Goal: Information Seeking & Learning: Learn about a topic

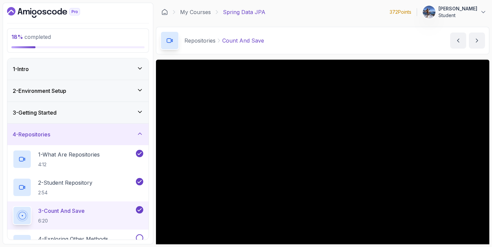
scroll to position [50, 0]
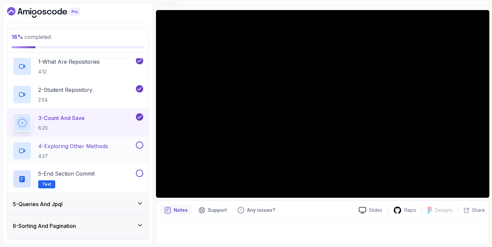
click at [91, 148] on p "4 - Exploring Other Methods" at bounding box center [73, 146] width 70 height 8
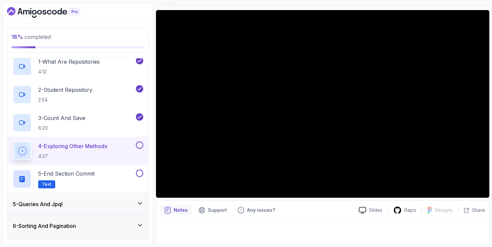
scroll to position [105, 0]
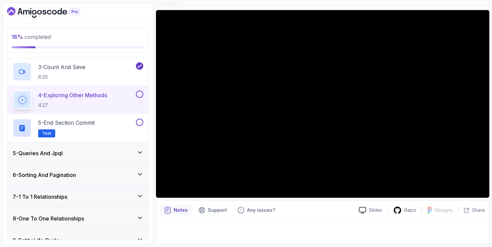
click at [101, 145] on div "5 - Queries And Jpql" at bounding box center [77, 152] width 141 height 21
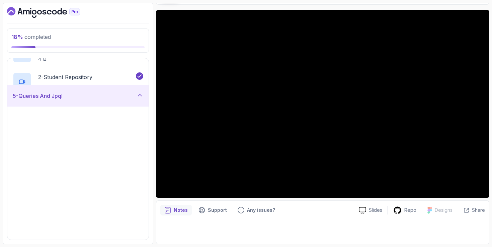
scroll to position [96, 0]
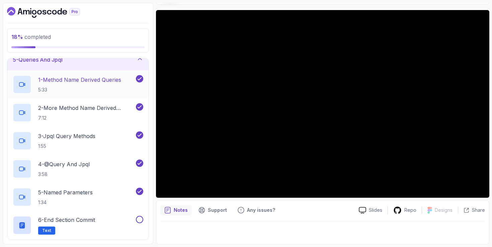
click at [105, 83] on p "1 - Method Name Derived Queries" at bounding box center [79, 80] width 83 height 8
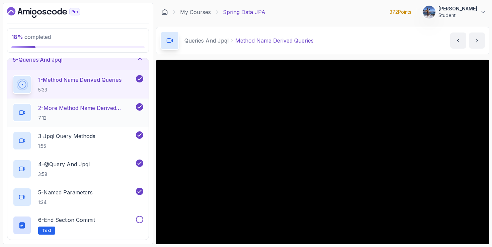
click at [89, 111] on p "2 - More Method Name Derived Queries" at bounding box center [86, 108] width 96 height 8
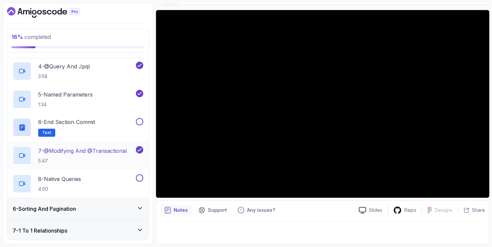
scroll to position [209, 0]
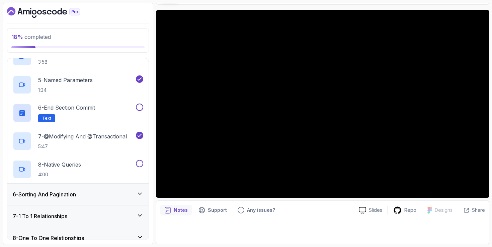
click at [100, 192] on div "6 - Sorting And Pagination" at bounding box center [78, 194] width 131 height 8
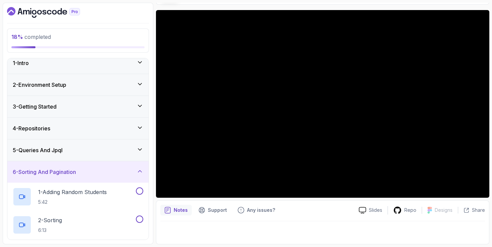
scroll to position [0, 0]
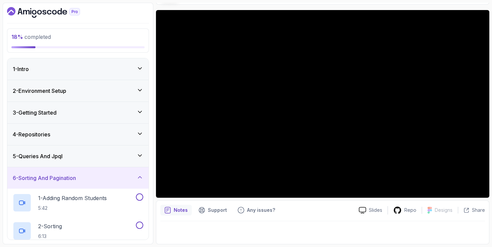
click at [103, 151] on div "5 - Queries And Jpql" at bounding box center [77, 155] width 141 height 21
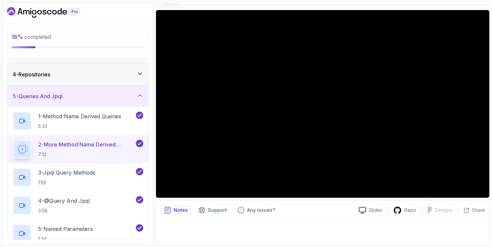
scroll to position [60, 0]
click at [72, 171] on p "3 - Jpql Query Methods" at bounding box center [66, 172] width 57 height 8
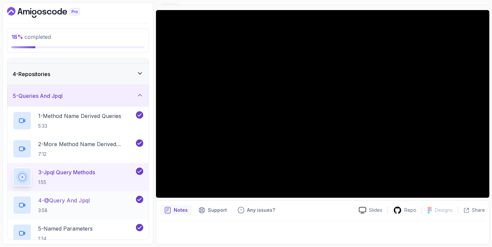
click at [78, 206] on h2 "4 - @Query And Jpql 3:58" at bounding box center [64, 204] width 52 height 17
